Goal: Find specific fact

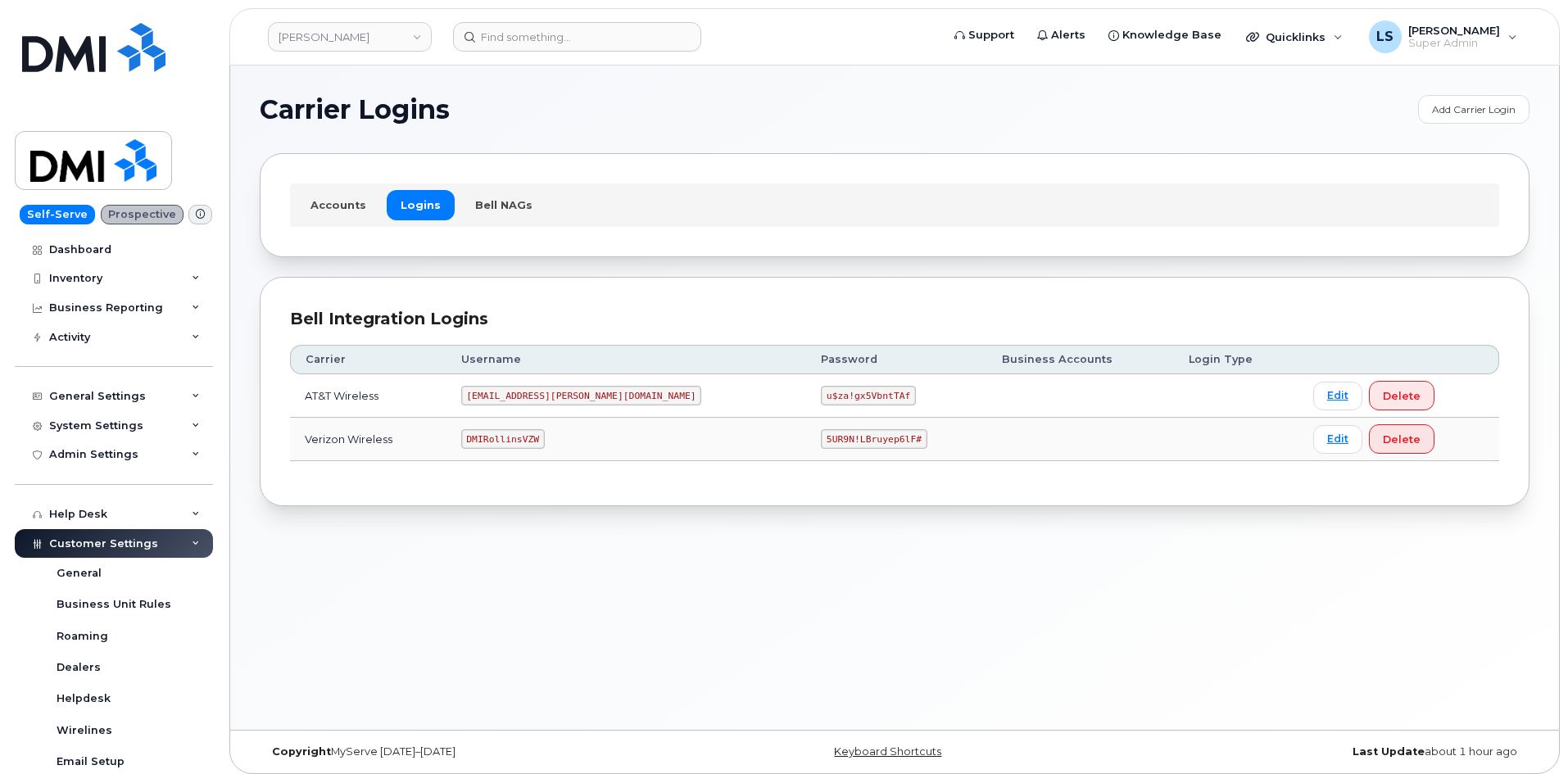
click at [577, 393] on code "MS-Rollins@dminc.com" at bounding box center [582, 395] width 241 height 20
click at [576, 393] on code "MS-Rollins@dminc.com" at bounding box center [582, 395] width 241 height 20
copy code "MS-Rollins@dminc.com"
click at [821, 395] on code "u$za!gx5VbntTAf" at bounding box center [867, 395] width 95 height 20
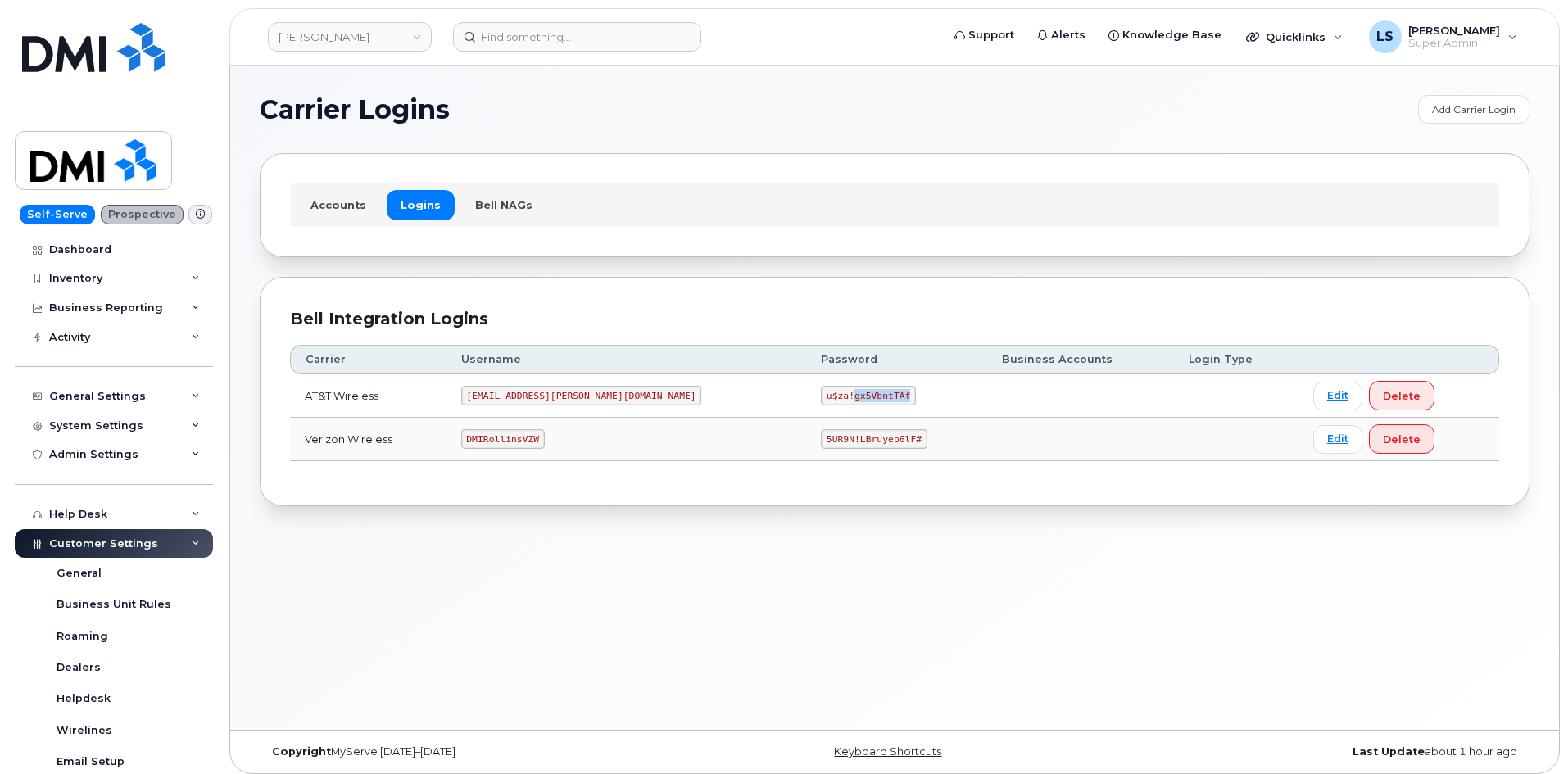
click at [821, 395] on code "u$za!gx5VbntTAf" at bounding box center [867, 395] width 95 height 20
copy code "u$za!gx5VbntTAf"
